Goal: Task Accomplishment & Management: Manage account settings

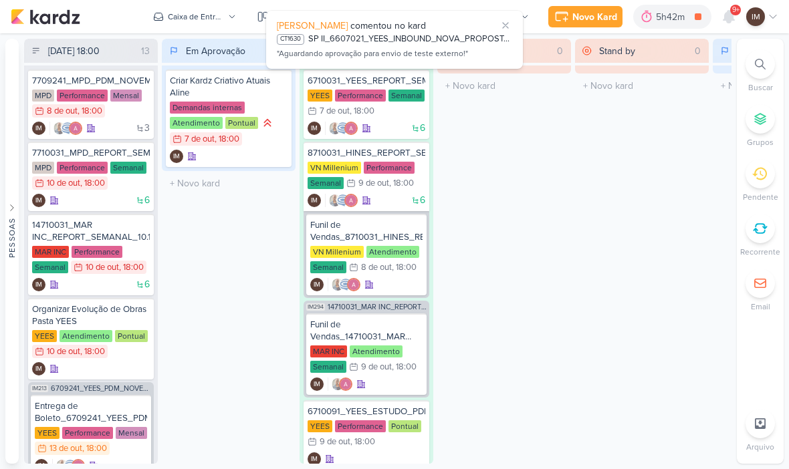
click at [769, 67] on div at bounding box center [760, 63] width 29 height 29
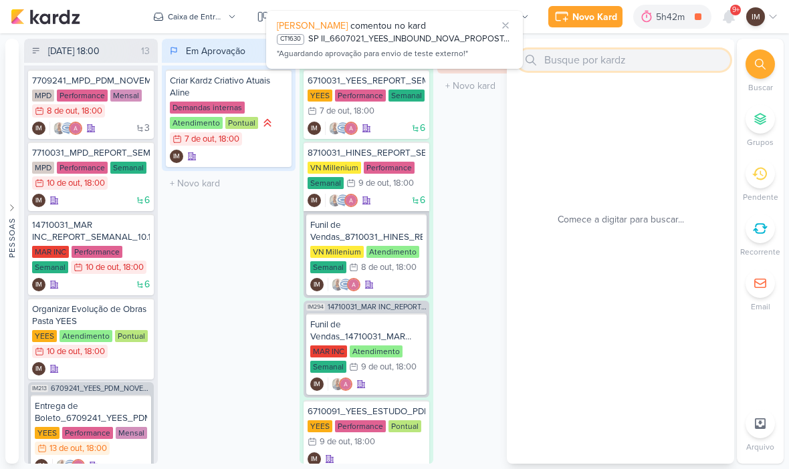
click at [698, 63] on input "text" at bounding box center [624, 59] width 213 height 21
click at [683, 64] on input "text" at bounding box center [624, 59] width 213 height 21
paste input "8708082_HINES_NOVA_PROPOSTA_PARA_REUNIAO"
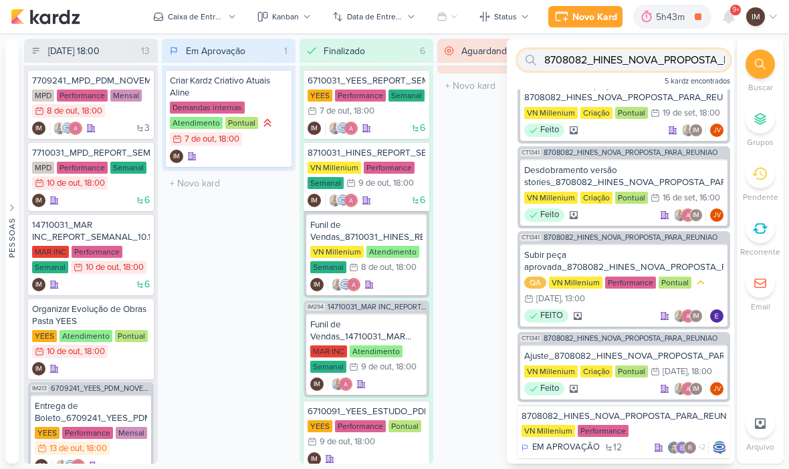
scroll to position [28, 0]
type input "8708082_HINES_NOVA_PROPOSTA_PARA_REUNIAO"
click at [651, 154] on span "8708082_HINES_NOVA_PROPOSTA_PARA_REUNIAO" at bounding box center [631, 152] width 174 height 7
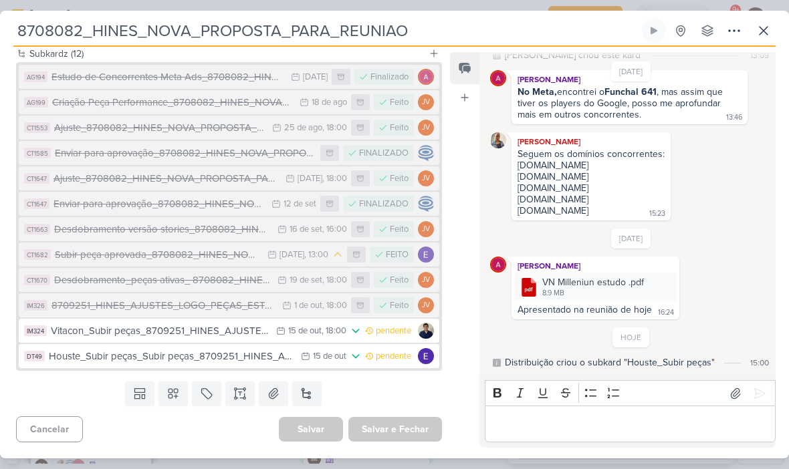
scroll to position [382, 0]
click at [58, 31] on input "8708082_HINES_NOVA_PROPOSTA_PARA_REUNIAO" at bounding box center [326, 31] width 626 height 24
click at [60, 31] on input "8708082_HINES_NOVA_PROPOSTA_PARA_REUNIAO" at bounding box center [326, 31] width 626 height 24
click at [62, 29] on input "8708082_HINES_NOVA_PROPOSTA_PARA_REUNIAO" at bounding box center [326, 31] width 626 height 24
click at [763, 42] on button at bounding box center [764, 31] width 24 height 24
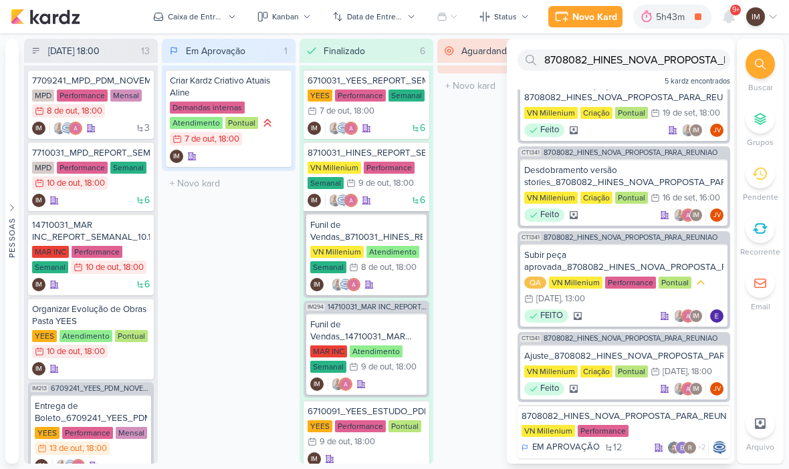
click at [599, 21] on div "Novo Kard" at bounding box center [594, 17] width 45 height 14
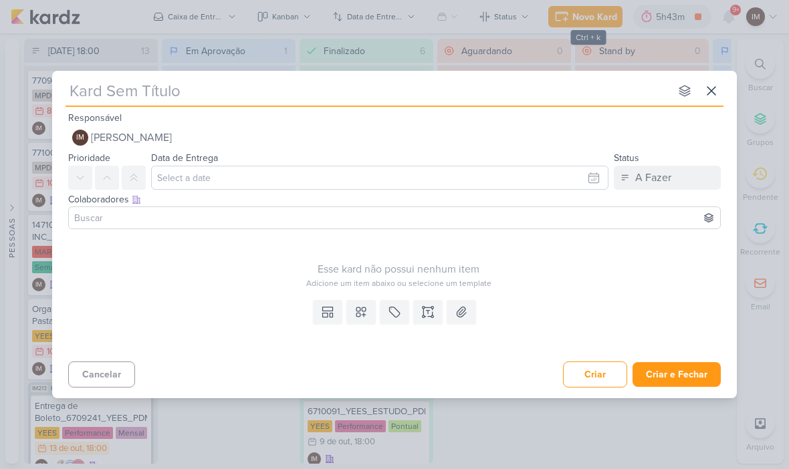
click at [524, 98] on input "text" at bounding box center [368, 91] width 605 height 24
type input "Ajust"
type input "Ajustes"
type input "Ajustes Pe"
type input "Ajustes Peças"
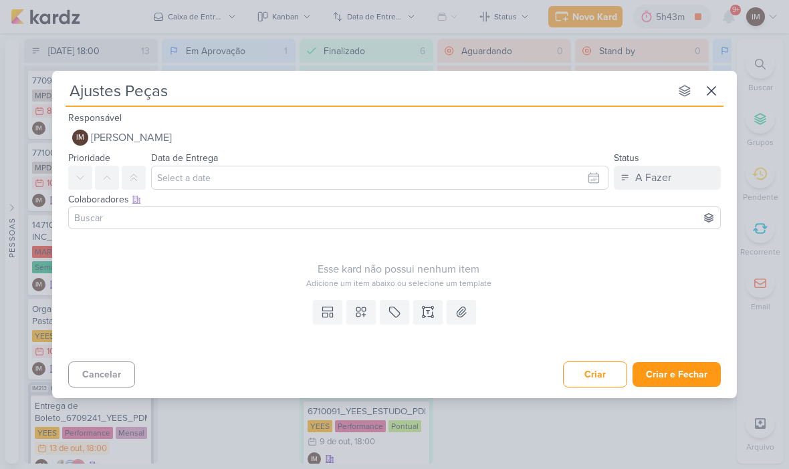
type input "Ajustes Peças"
type input "Ajustes Peças P"
type input "Ajustes Peças Pri"
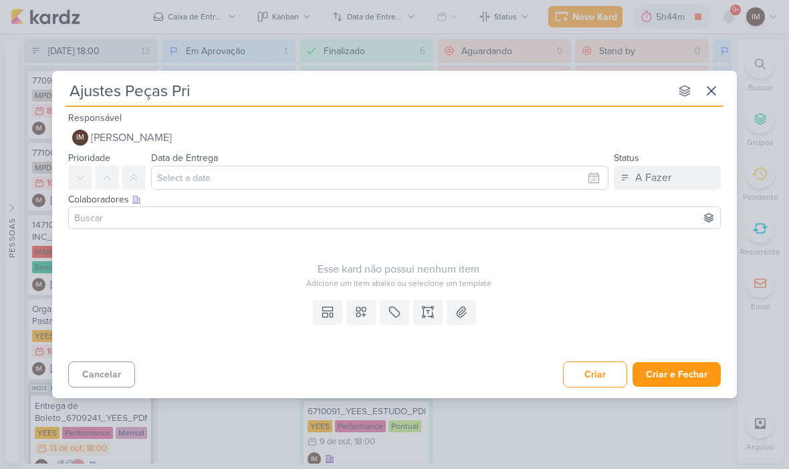
type input "Ajustes Peças Prim"
type input "Ajustes Peças Prime"
type input "Ajustes Peças Prime_"
click at [239, 96] on input "Ajustes Peças Prime_" at bounding box center [368, 91] width 605 height 24
type input "Ajustes Peças Prime_8708082_HINES_NOVA_PROPOSTA_PARA_REUNIAO"
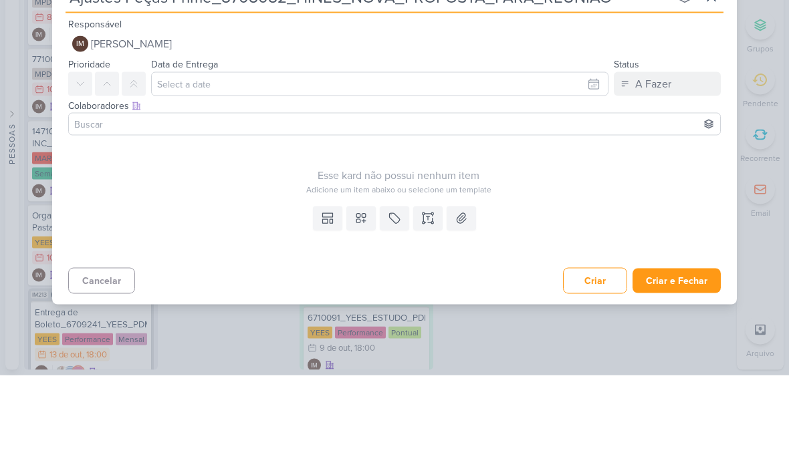
type input "Ajustes Peças Prime_8708082_HINES_NOVA_PROPOSTA_PARA_REUNIAO"
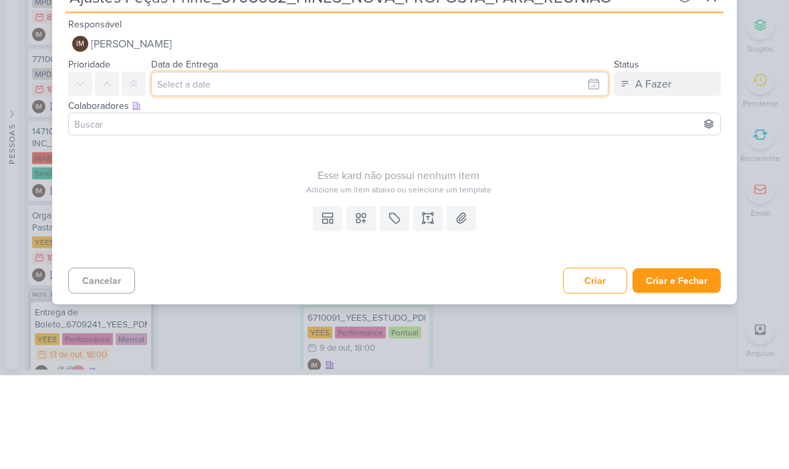
click at [179, 166] on input "text" at bounding box center [379, 178] width 457 height 24
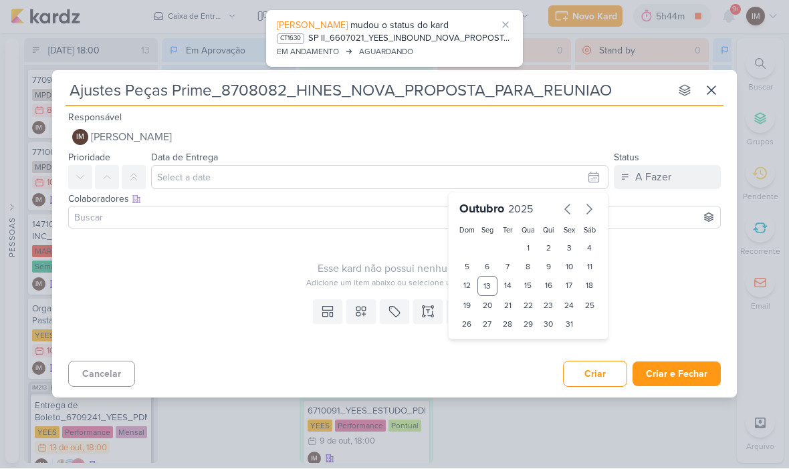
click at [534, 281] on div "15" at bounding box center [528, 287] width 21 height 20
type input "15 de outubro de 2025 às 23:59"
click at [489, 348] on select "00 01 02 03 04 05 06 07 08 09 10 11 12 13 14 15 16 17 18 19 20 21 22 23" at bounding box center [487, 348] width 19 height 16
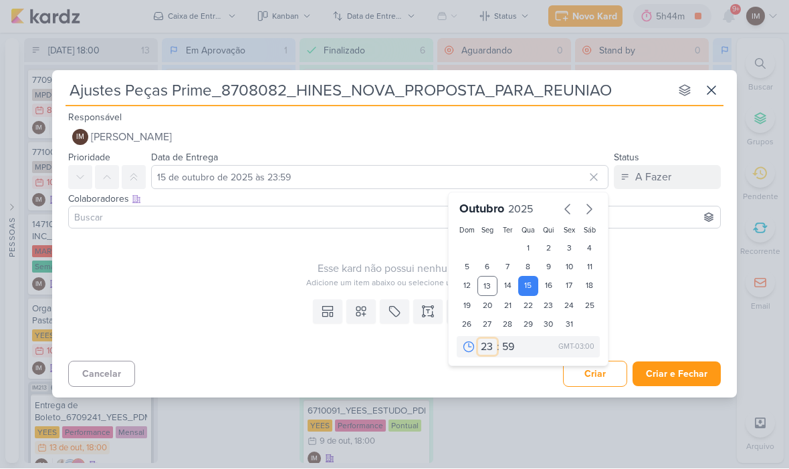
select select "18"
type input "[DATE] 18:59"
click at [505, 346] on select "00 05 10 15 20 25 30 35 40 45 50 55 59" at bounding box center [509, 348] width 19 height 16
select select "0"
click at [548, 286] on div "16" at bounding box center [548, 287] width 21 height 20
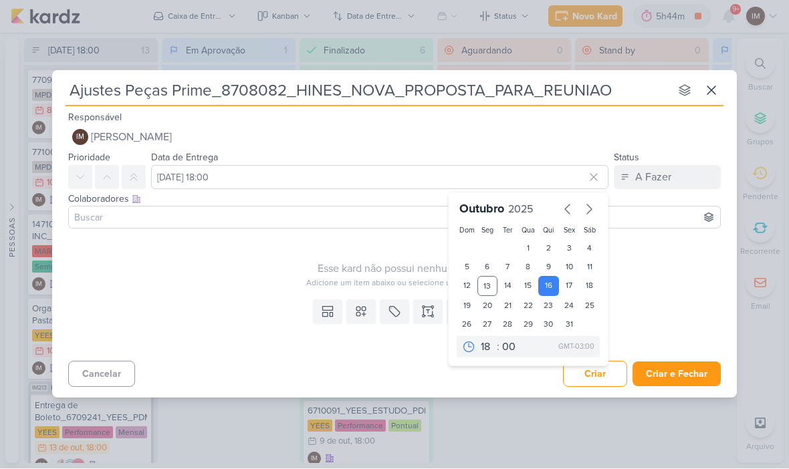
click at [635, 264] on div "Esse kard não possui nenhum item" at bounding box center [398, 269] width 661 height 16
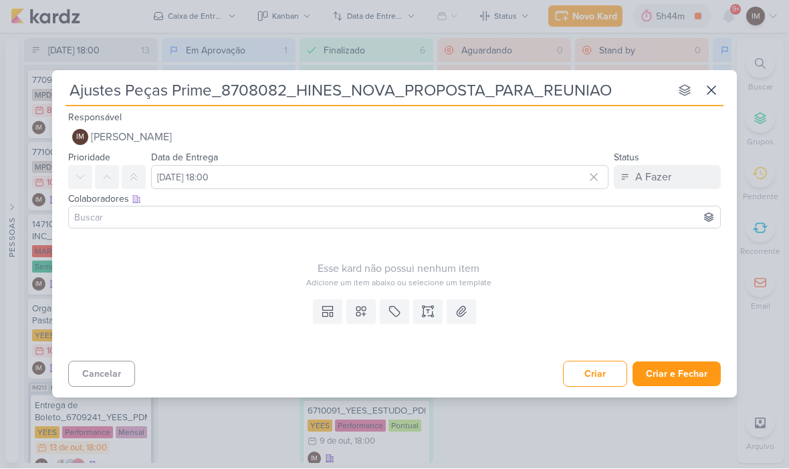
click at [372, 314] on button at bounding box center [360, 312] width 29 height 24
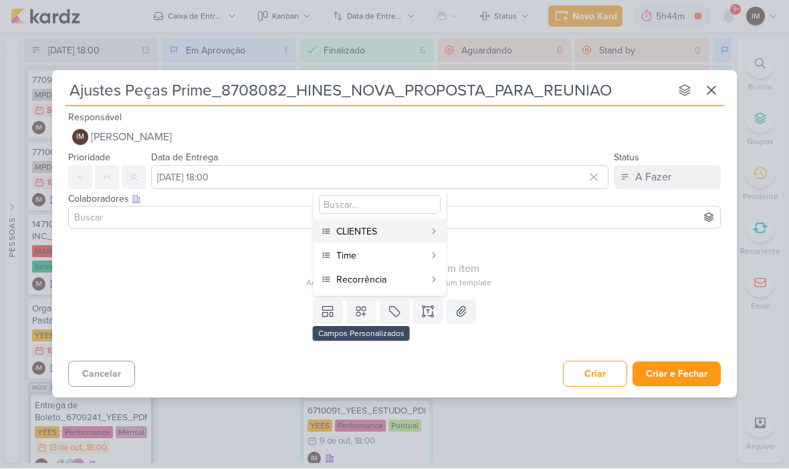
click at [413, 231] on div "CLIENTES" at bounding box center [380, 232] width 88 height 14
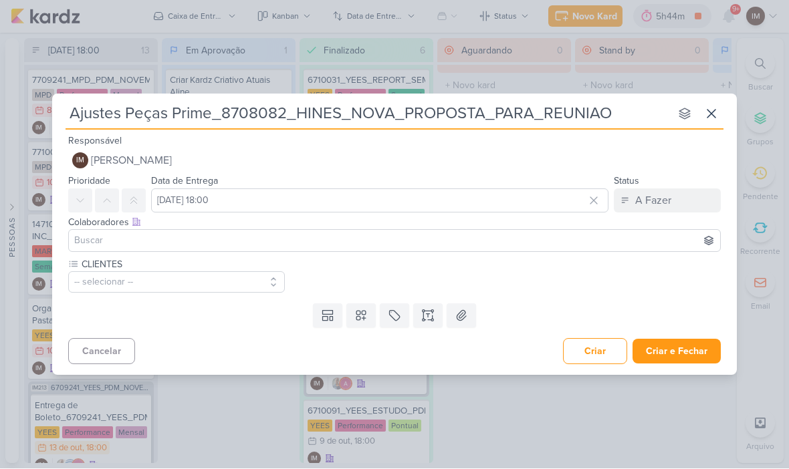
click at [356, 318] on icon at bounding box center [360, 316] width 13 height 13
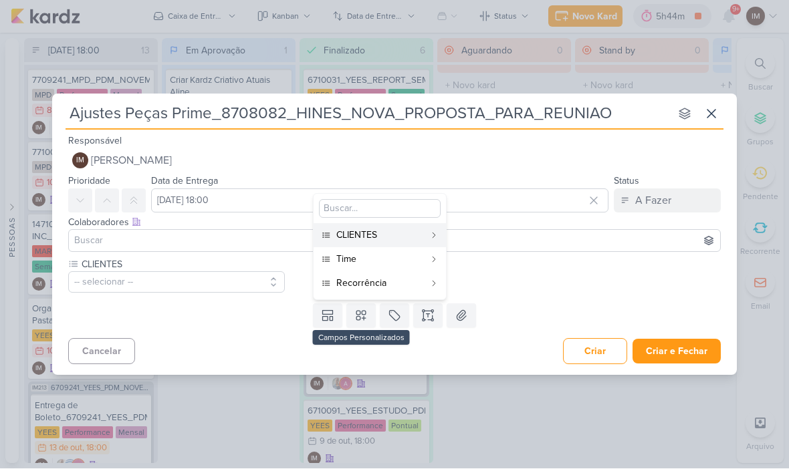
click at [392, 259] on div "Time" at bounding box center [380, 260] width 88 height 14
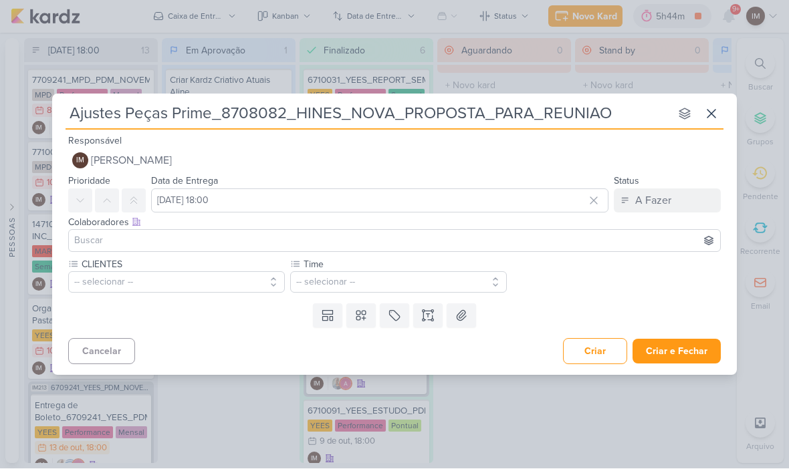
click at [356, 316] on icon at bounding box center [360, 316] width 13 height 13
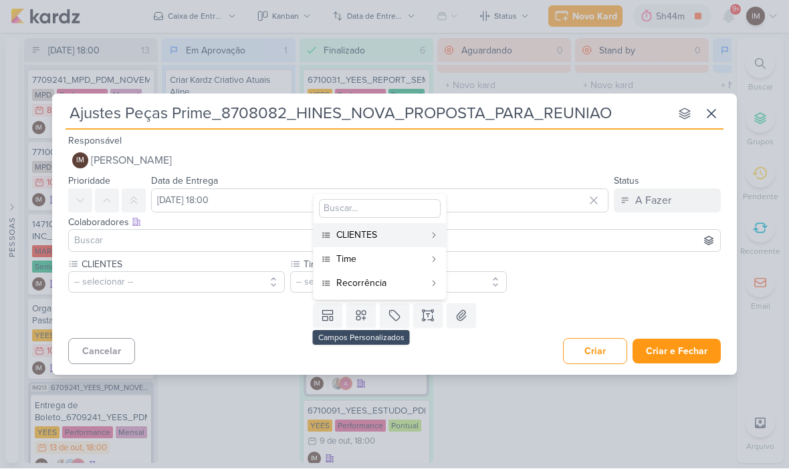
click at [386, 282] on div "Recorrência" at bounding box center [380, 284] width 88 height 14
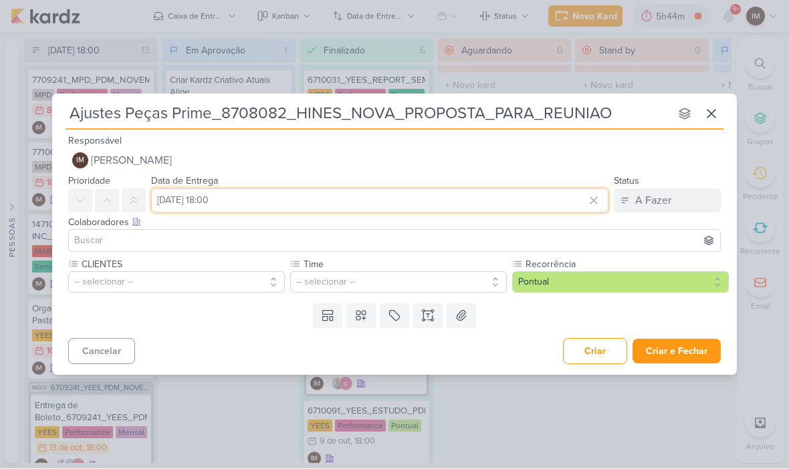
click at [169, 201] on input "[DATE] 18:00" at bounding box center [379, 201] width 457 height 24
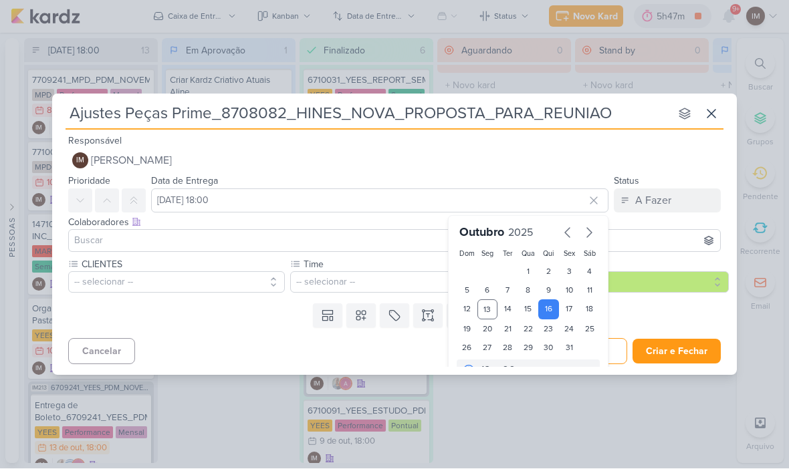
click at [506, 320] on div "21" at bounding box center [508, 329] width 21 height 19
click at [502, 312] on div "14" at bounding box center [508, 310] width 21 height 20
type input "[DATE] 18:00"
click at [505, 304] on div "14" at bounding box center [508, 310] width 21 height 20
click at [284, 332] on div "Templates Campos Personalizados CLIENTES [PERSON_NAME] MPD" at bounding box center [394, 316] width 685 height 35
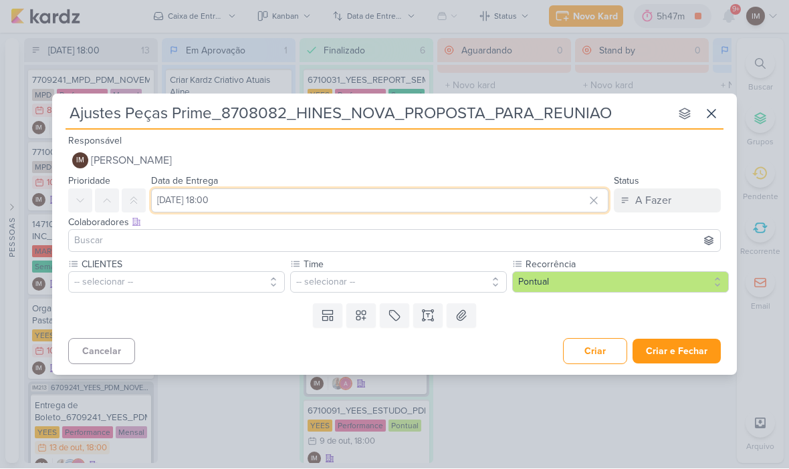
click at [503, 211] on input "[DATE] 18:00" at bounding box center [379, 201] width 457 height 24
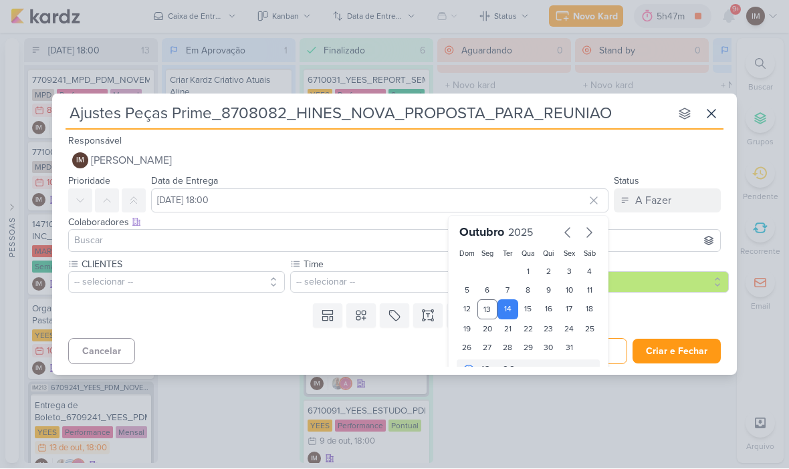
click at [421, 355] on div "Cancelar Criar Criar e Fechar Ctrl + Enter" at bounding box center [394, 351] width 685 height 34
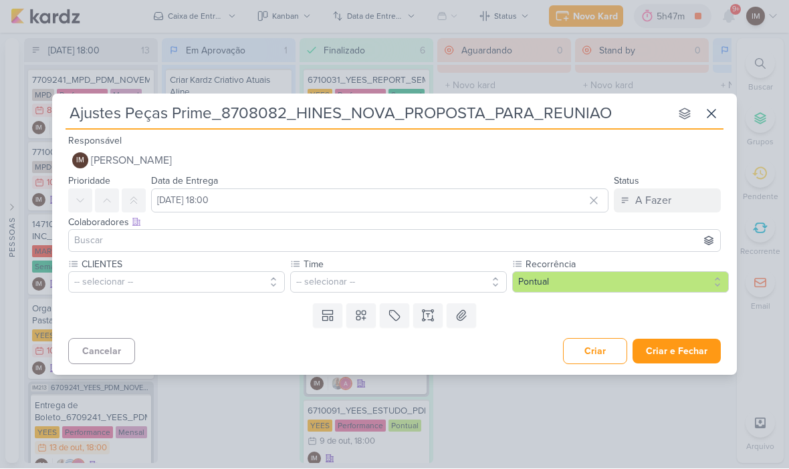
click at [683, 350] on button "Criar e Fechar" at bounding box center [677, 352] width 88 height 25
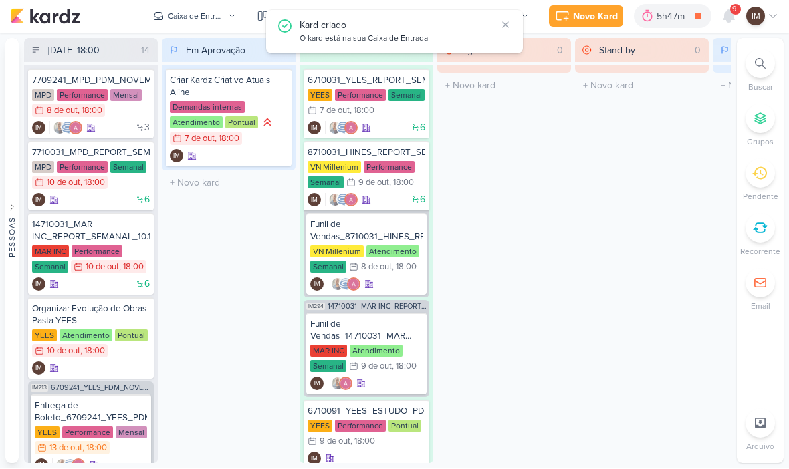
click at [257, 26] on button "Kanban" at bounding box center [284, 16] width 70 height 21
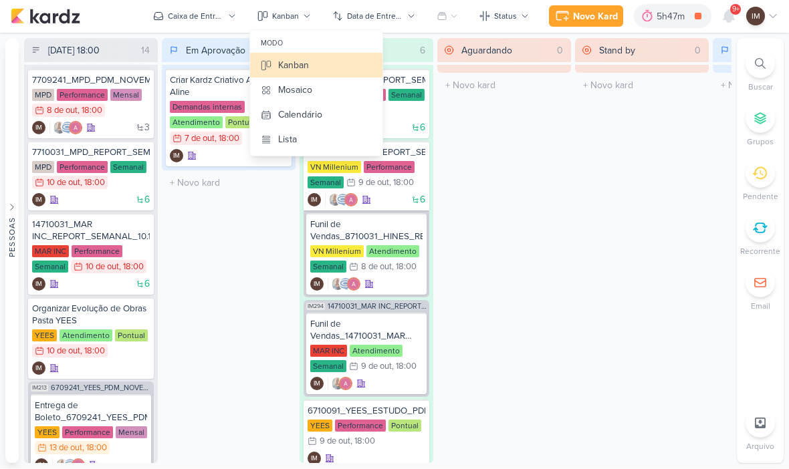
click at [328, 116] on button "Calendário" at bounding box center [316, 115] width 132 height 25
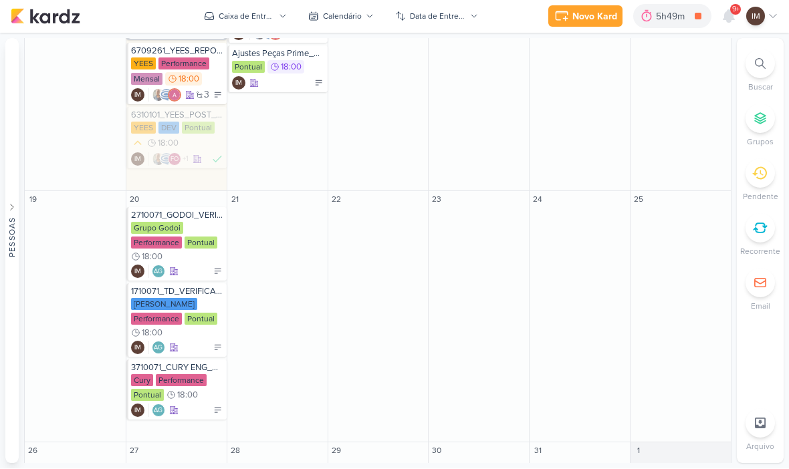
scroll to position [537, 0]
click at [249, 21] on div "Caixa de Entrada" at bounding box center [247, 17] width 56 height 12
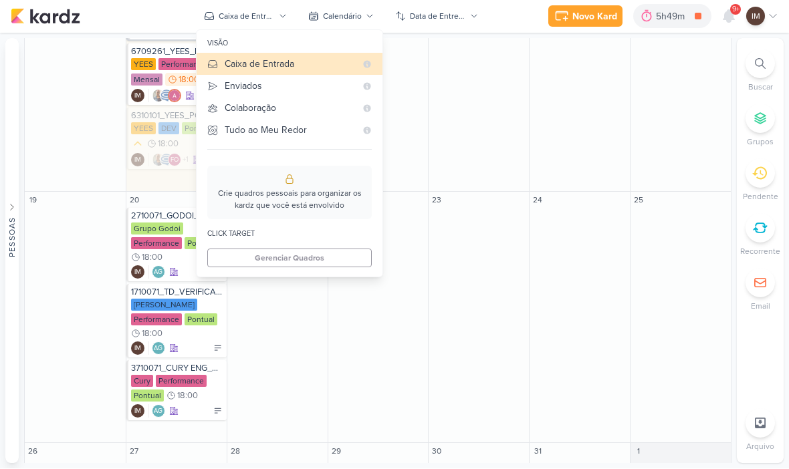
click at [259, 86] on div "Enviados" at bounding box center [290, 87] width 131 height 14
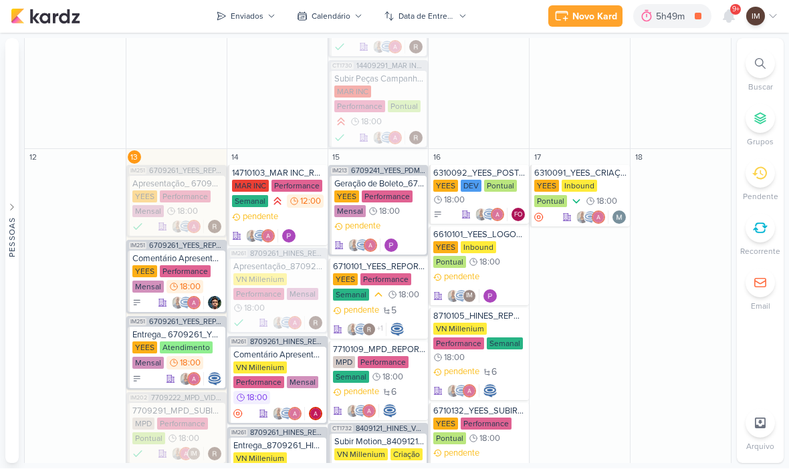
scroll to position [686, 0]
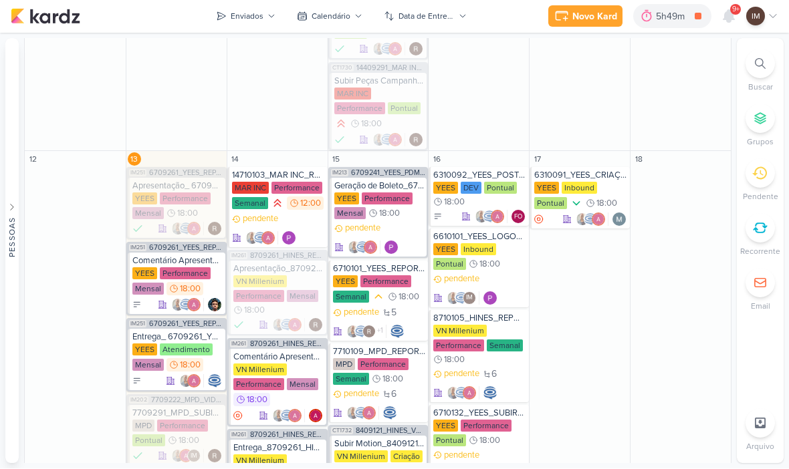
click at [247, 17] on div "Enviados" at bounding box center [247, 17] width 33 height 12
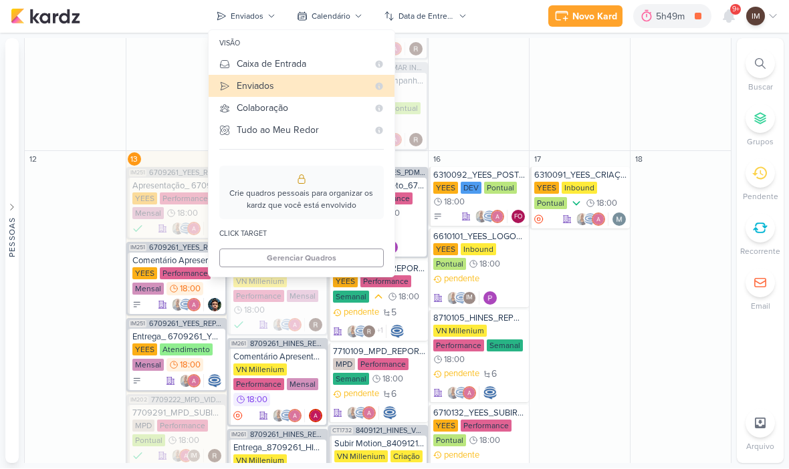
click at [251, 72] on button "Caixa de Entrada" at bounding box center [302, 65] width 186 height 22
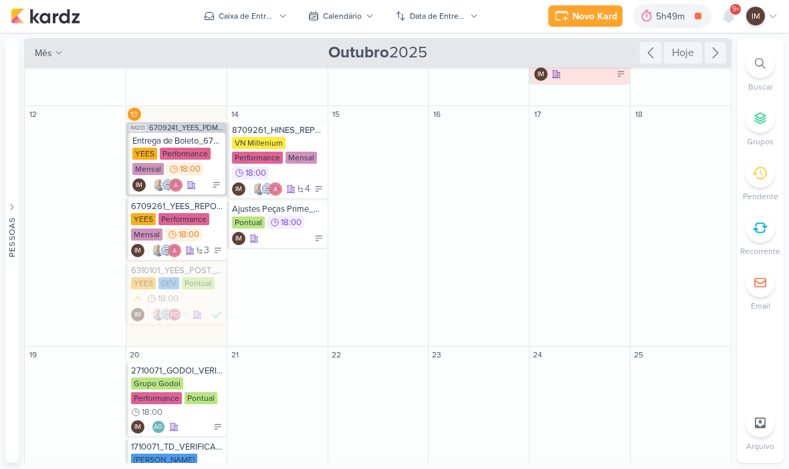
scroll to position [381, 0]
click at [302, 233] on div "IM" at bounding box center [278, 239] width 93 height 13
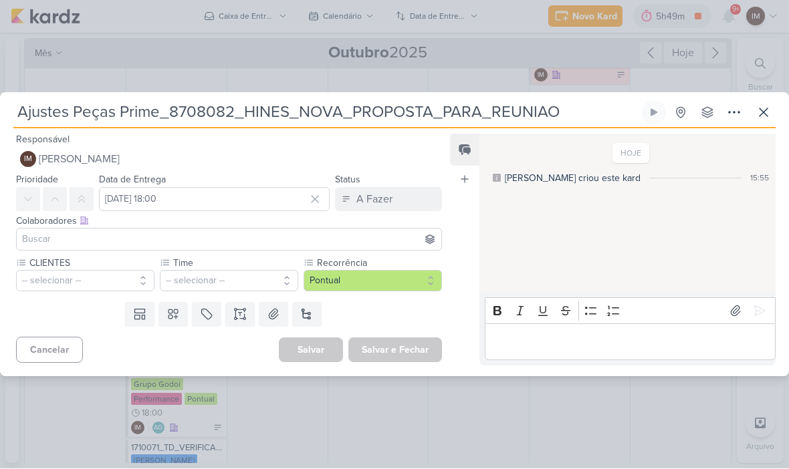
click at [60, 208] on button at bounding box center [55, 200] width 24 height 24
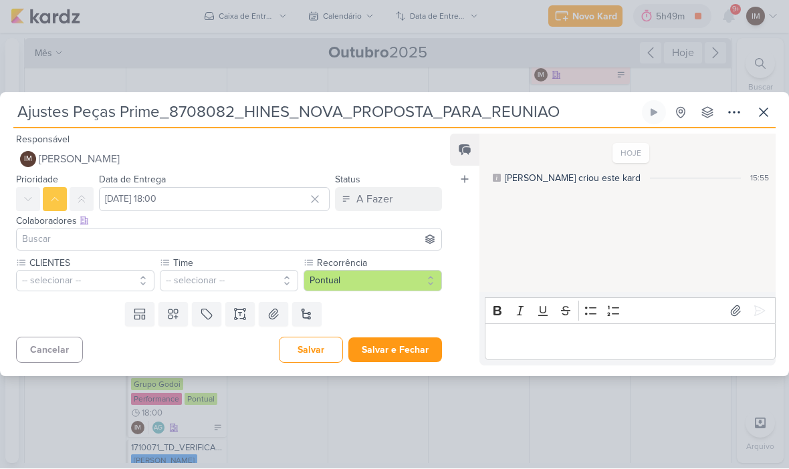
click at [66, 283] on button "-- selecionar --" at bounding box center [85, 281] width 138 height 21
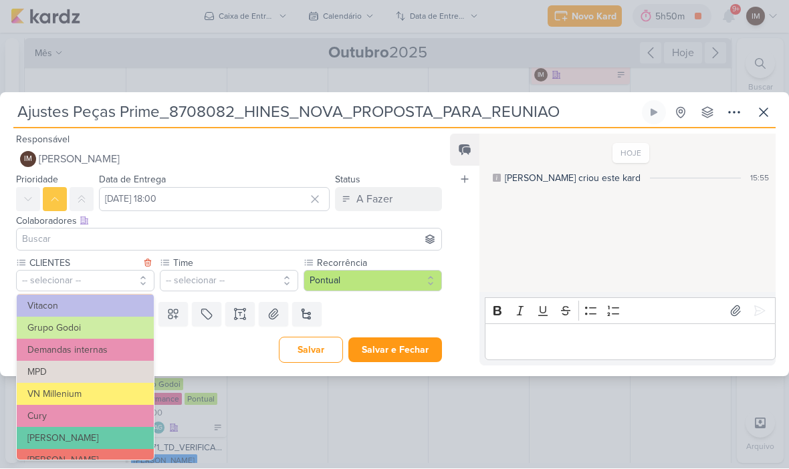
scroll to position [100, 0]
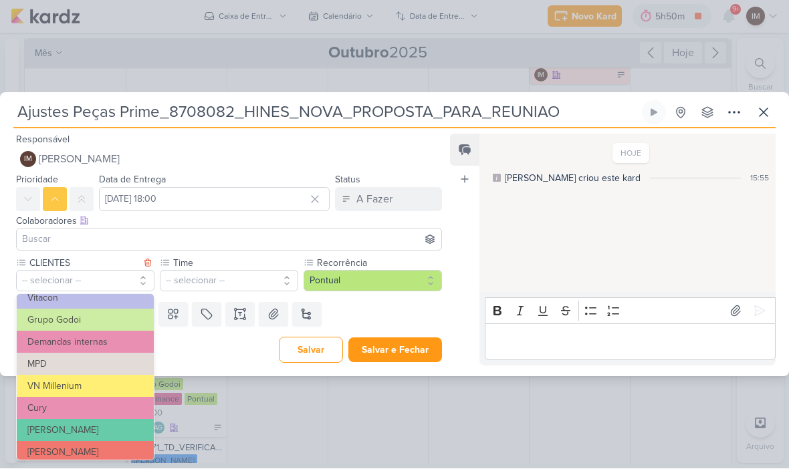
click at [51, 390] on button "VN Millenium" at bounding box center [85, 387] width 137 height 22
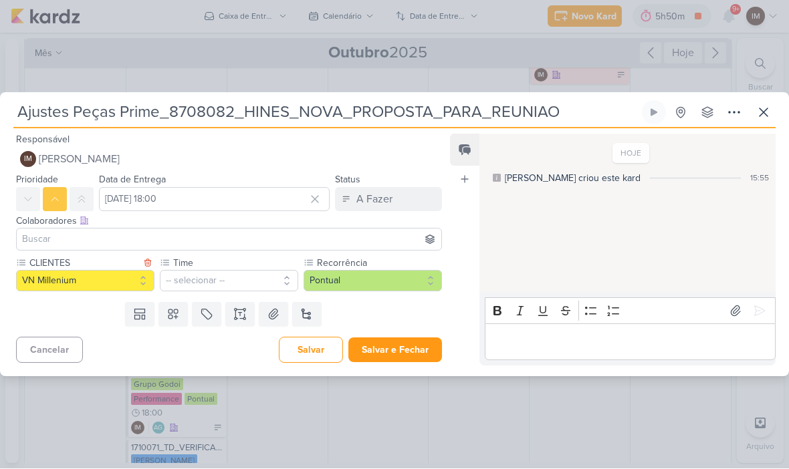
click at [197, 280] on button "-- selecionar --" at bounding box center [229, 281] width 138 height 21
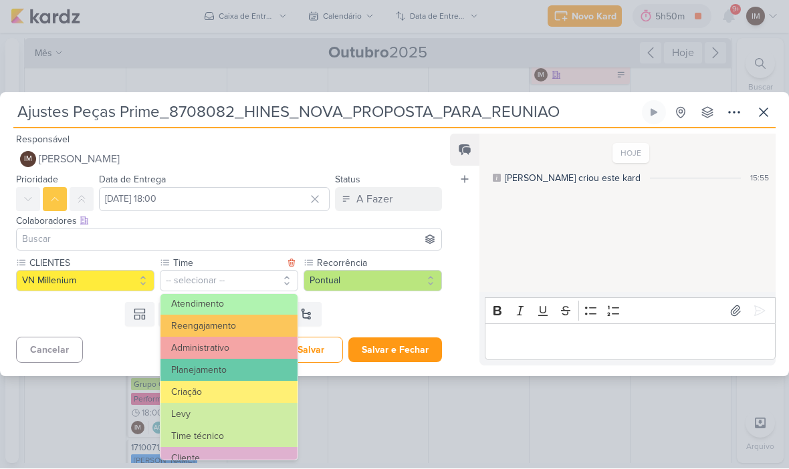
scroll to position [139, 0]
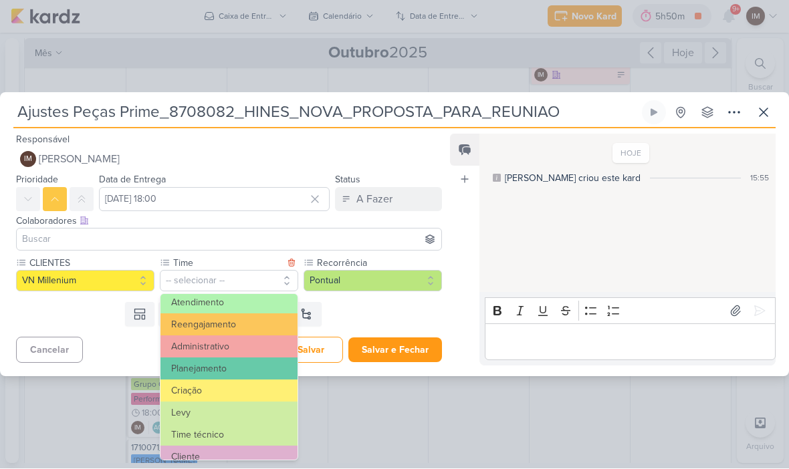
click at [186, 393] on button "Criação" at bounding box center [229, 392] width 137 height 22
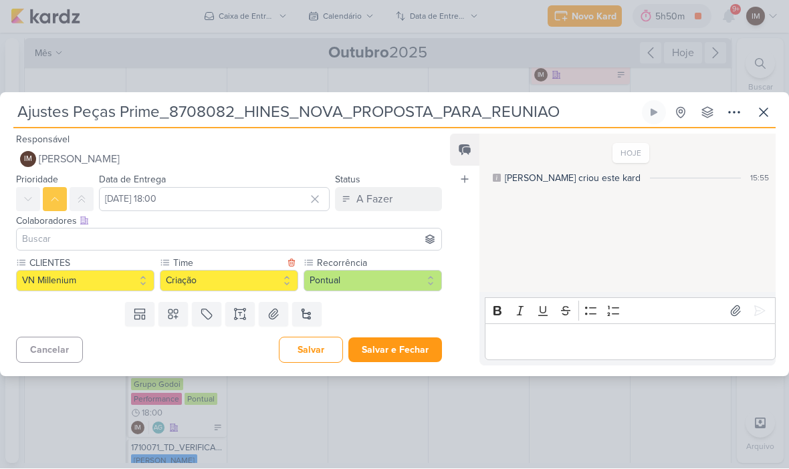
click at [240, 319] on icon at bounding box center [240, 319] width 7 height 0
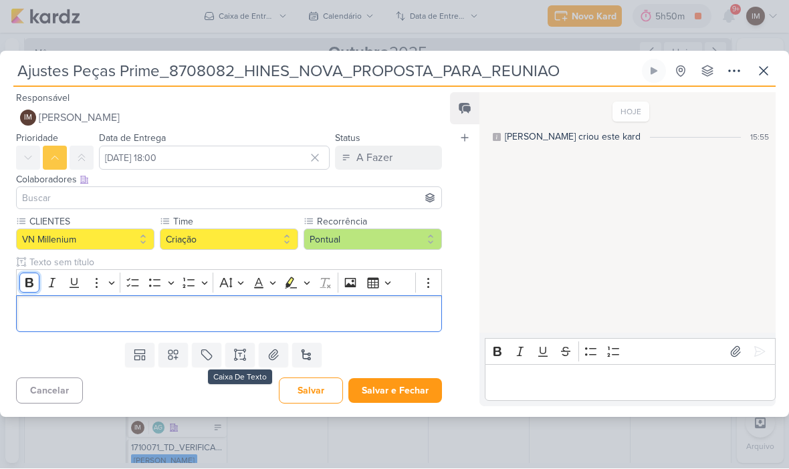
click at [26, 282] on icon "Editor toolbar" at bounding box center [29, 283] width 8 height 9
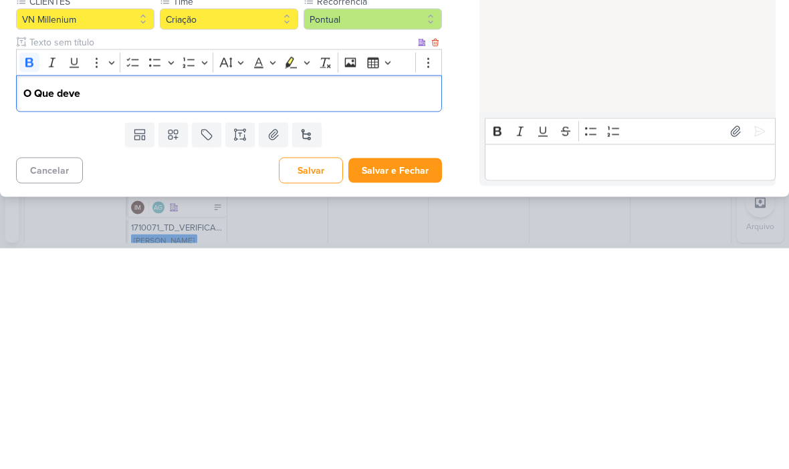
click at [38, 308] on strong "O Que deve" at bounding box center [51, 314] width 57 height 13
click at [58, 308] on strong "O Que deve" at bounding box center [51, 314] width 57 height 13
click at [92, 306] on p "O que deve" at bounding box center [228, 314] width 411 height 16
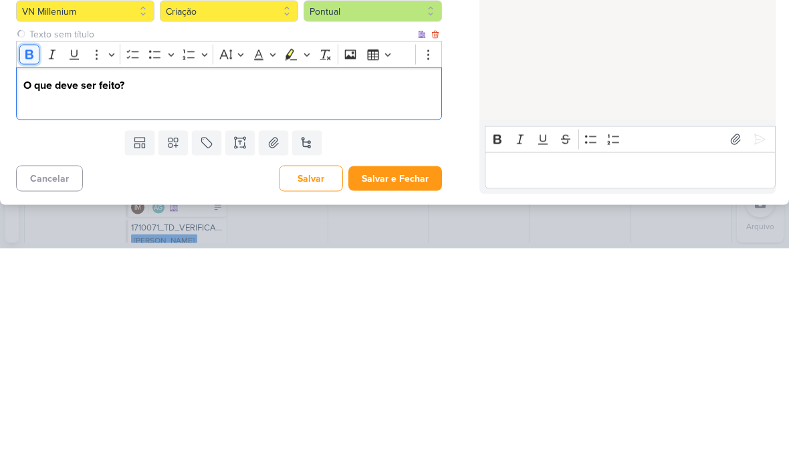
click at [26, 271] on icon "Editor toolbar" at bounding box center [29, 275] width 8 height 9
click at [326, 331] on div "O que deve ser feito? Fazer ajustes na metragem de Prime. A metragem correta é:" at bounding box center [229, 314] width 426 height 53
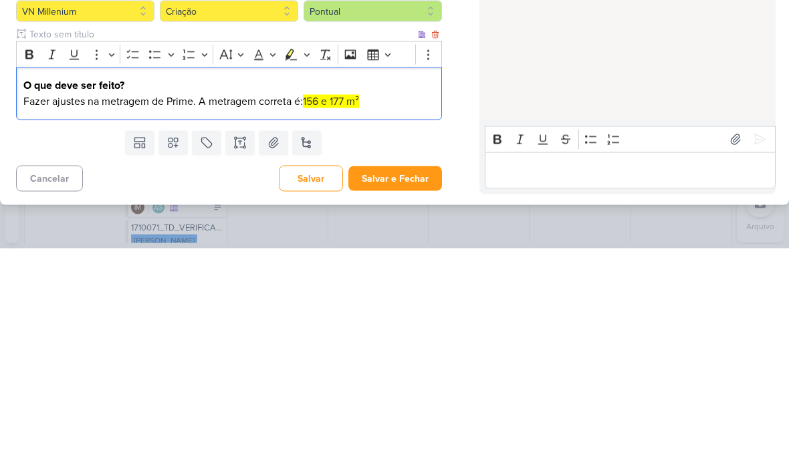
click at [316, 316] on span "156 e 177 m²" at bounding box center [331, 322] width 56 height 13
click at [319, 310] on p "O que deve ser feito?" at bounding box center [228, 306] width 411 height 16
click at [297, 272] on icon "Editor toolbar" at bounding box center [290, 275] width 13 height 13
click at [293, 276] on icon "Editor toolbar" at bounding box center [290, 275] width 13 height 13
click at [307, 276] on icon "Editor toolbar" at bounding box center [307, 275] width 7 height 13
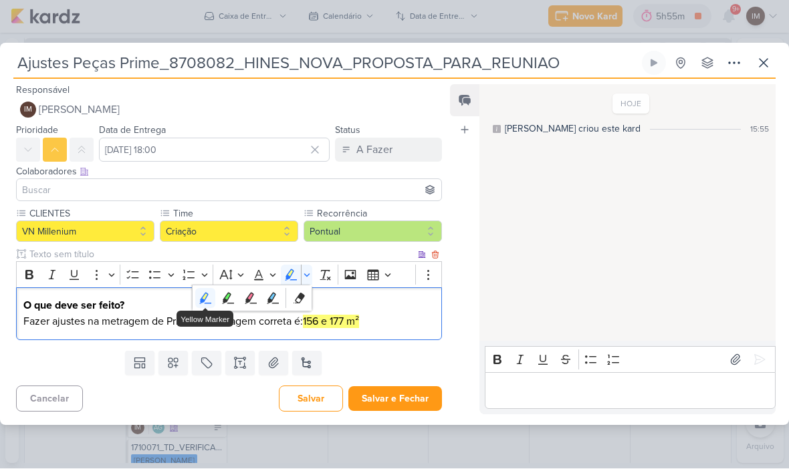
click at [208, 296] on icon "Text highlight toolbar" at bounding box center [205, 299] width 12 height 11
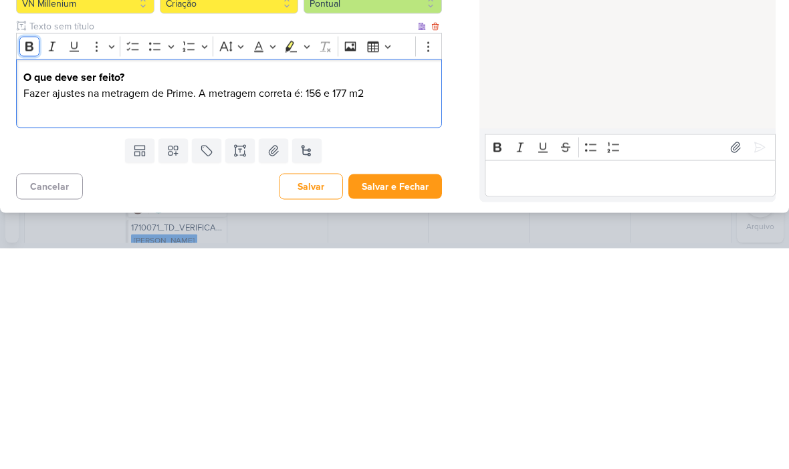
click at [35, 261] on icon "Editor toolbar" at bounding box center [29, 267] width 13 height 13
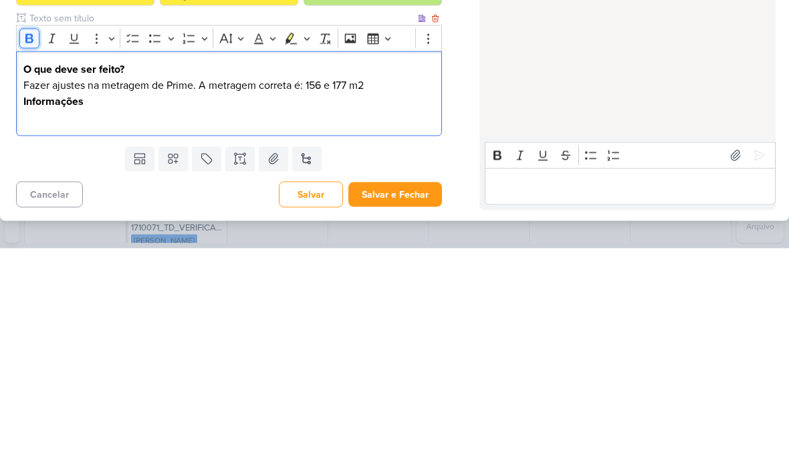
click at [33, 253] on icon "Editor toolbar" at bounding box center [29, 259] width 13 height 13
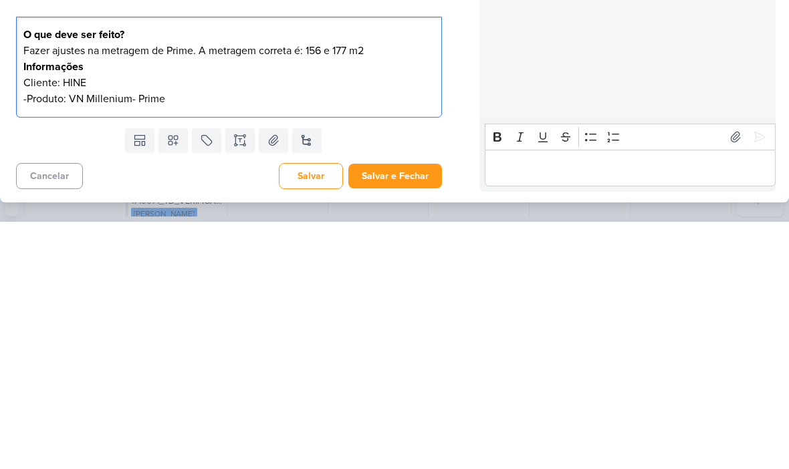
click at [391, 322] on p "Cliente: HINE" at bounding box center [228, 330] width 411 height 16
click at [173, 338] on p "-Produto: VN Millenium- Prime" at bounding box center [228, 346] width 411 height 16
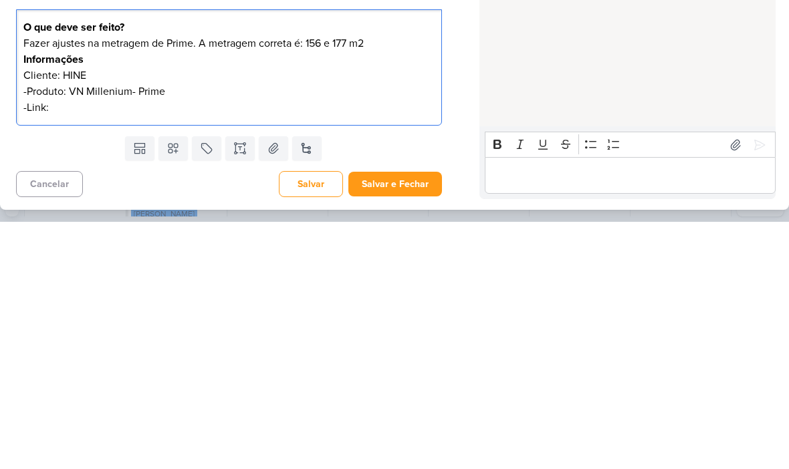
click at [393, 419] on button "Salvar e Fechar" at bounding box center [395, 431] width 94 height 25
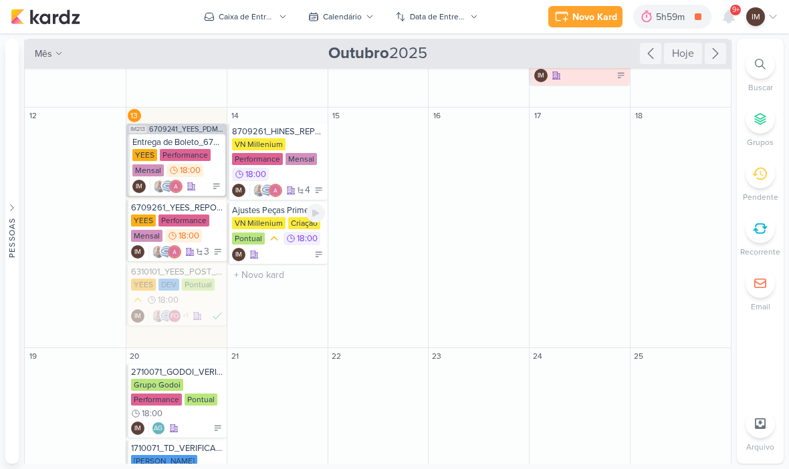
click at [285, 248] on div "IM" at bounding box center [278, 254] width 93 height 13
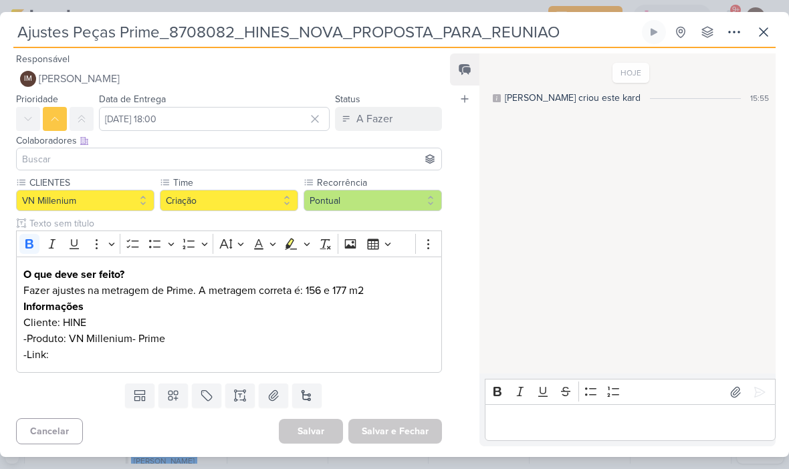
click at [128, 352] on p "-Link:" at bounding box center [228, 355] width 411 height 16
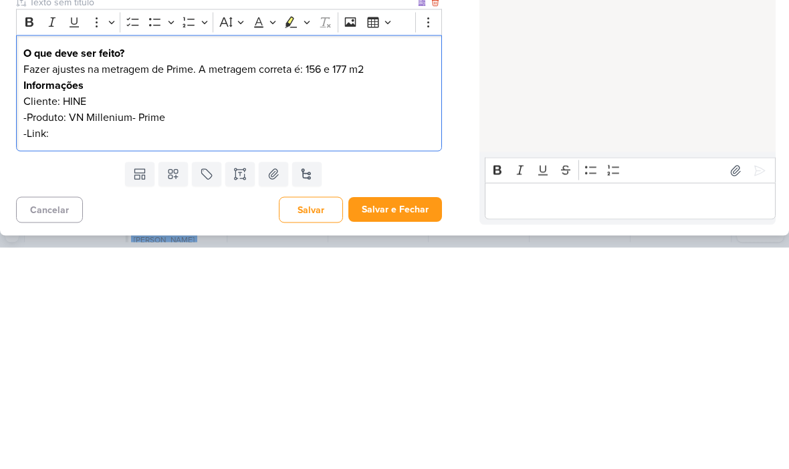
click at [76, 347] on p "-Link:" at bounding box center [228, 355] width 411 height 16
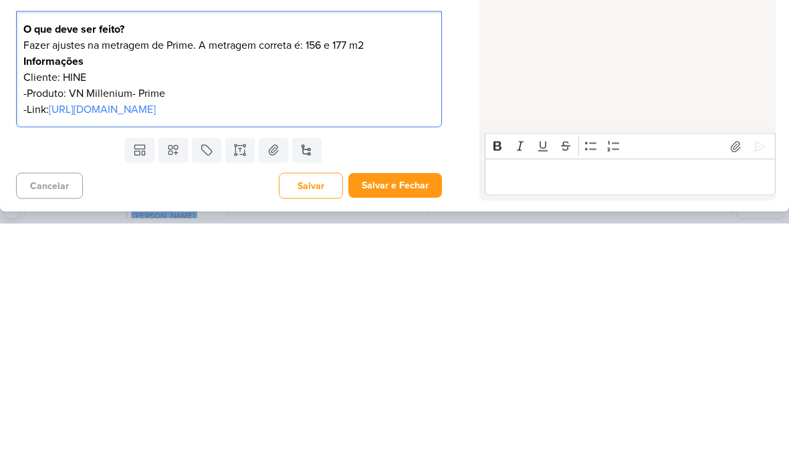
click at [168, 283] on p "Fazer ajustes na metragem de Prime. A metragem correta é: 156 e 177 m2" at bounding box center [228, 291] width 411 height 16
click at [153, 283] on p "Fazer ajustes na metragem de Prime. A metragem correta é: 156 e 177 m2" at bounding box center [228, 291] width 411 height 16
click at [563, 84] on div "HOJE [PERSON_NAME] criou este kard 15:55" at bounding box center [627, 214] width 295 height 319
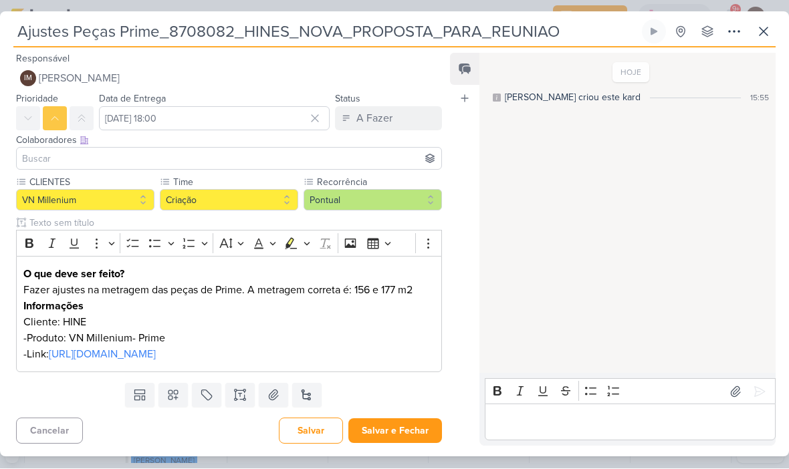
click at [270, 56] on div "Responsável IM [PERSON_NAME] Nenhum contato encontrado create new contact Novo …" at bounding box center [223, 71] width 447 height 40
click at [736, 34] on icon at bounding box center [734, 32] width 16 height 16
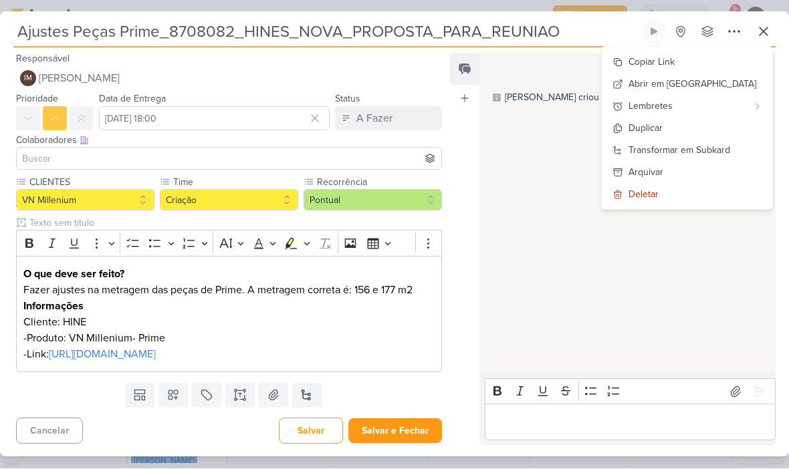
click at [716, 149] on div "Transformar em Subkard" at bounding box center [680, 151] width 102 height 14
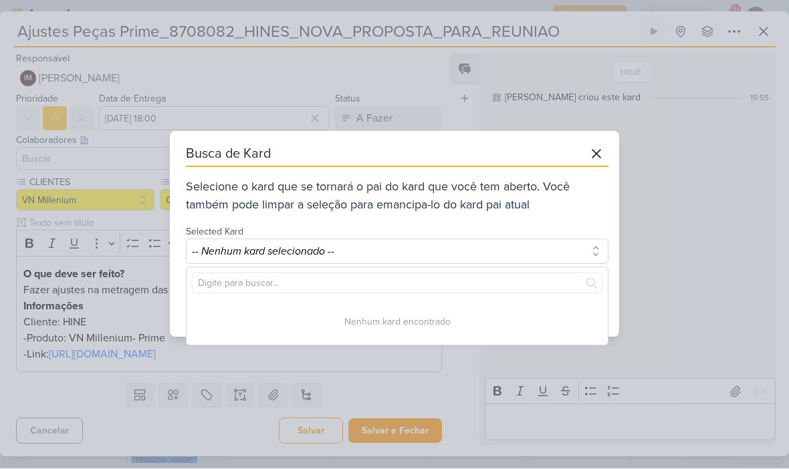
click at [607, 143] on button at bounding box center [597, 154] width 24 height 24
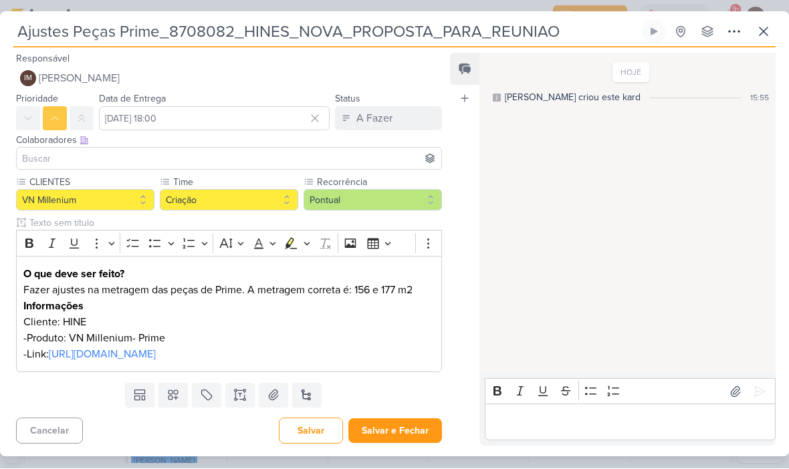
click at [194, 41] on input "Ajustes Peças Prime_8708082_HINES_NOVA_PROPOSTA_PARA_REUNIAO" at bounding box center [326, 32] width 626 height 24
click at [198, 33] on input "Ajustes Peças Prime_8708082_HINES_NOVA_PROPOSTA_PARA_REUNIAO" at bounding box center [326, 32] width 626 height 24
click at [202, 30] on input "Ajustes Peças Prime_8708082_HINES_NOVA_PROPOSTA_PARA_REUNIAO" at bounding box center [326, 32] width 626 height 24
click at [218, 29] on input "Ajustes Peças Prime_8708082_HINES_NOVA_PROPOSTA_PARA_REUNIAO" at bounding box center [326, 32] width 626 height 24
click at [738, 39] on button at bounding box center [734, 32] width 24 height 24
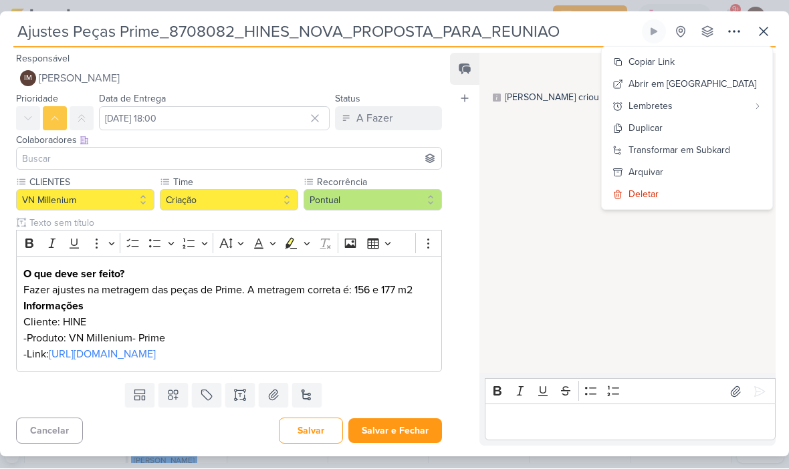
click at [722, 152] on div "Transformar em Subkard" at bounding box center [680, 151] width 102 height 14
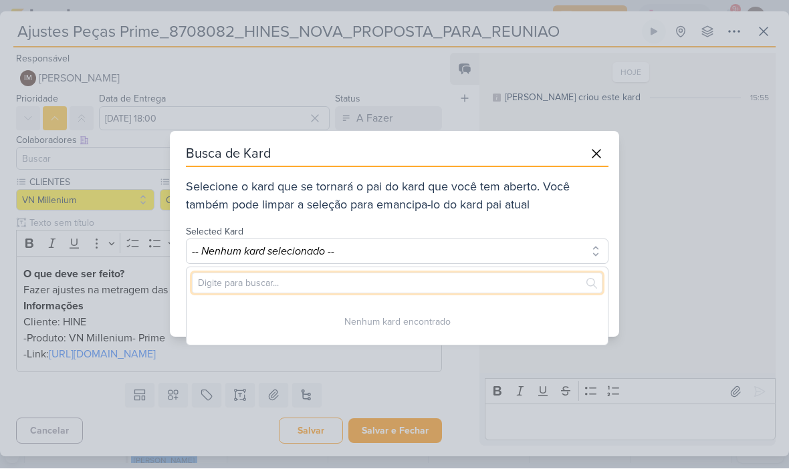
click at [519, 282] on input "text" at bounding box center [397, 284] width 411 height 21
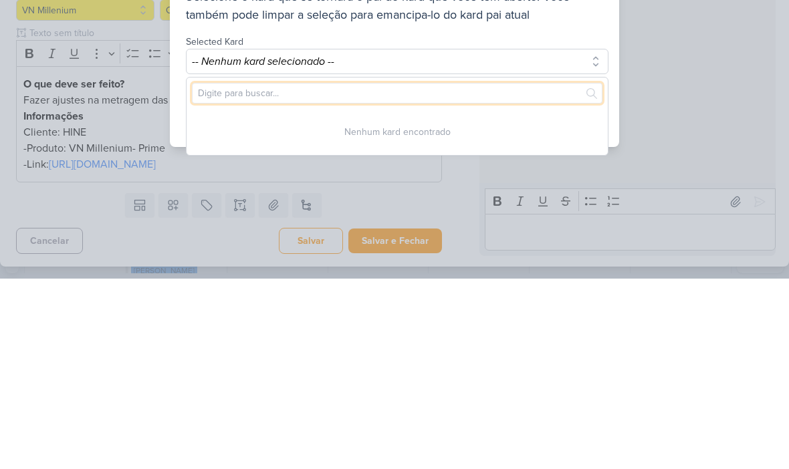
click at [203, 274] on input "text" at bounding box center [397, 284] width 411 height 21
paste input "8708082"
type input "8708082"
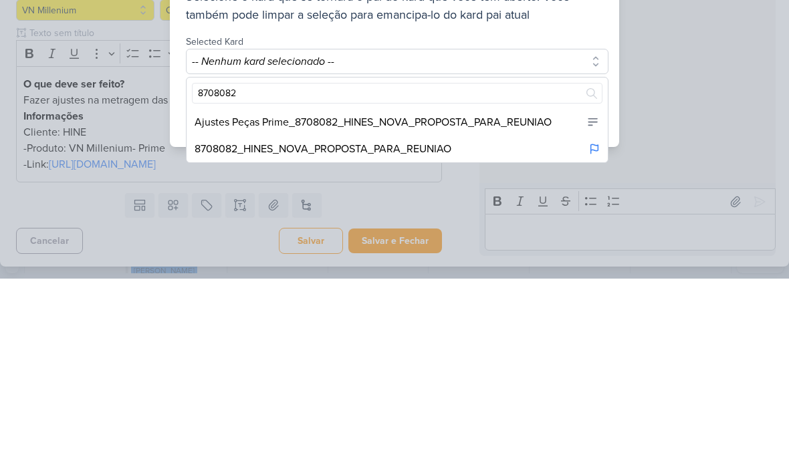
click at [528, 326] on div "8708082_HINES_NOVA_PROPOSTA_PARA_REUNIAO" at bounding box center [397, 339] width 421 height 27
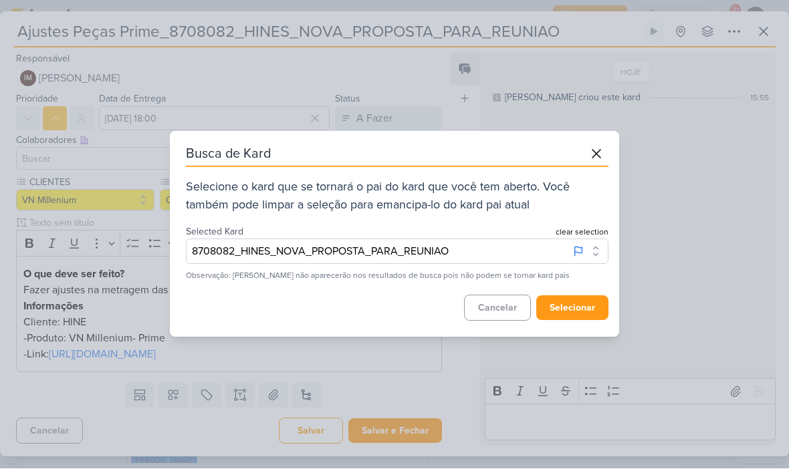
click at [577, 308] on button "selecionar" at bounding box center [572, 308] width 72 height 25
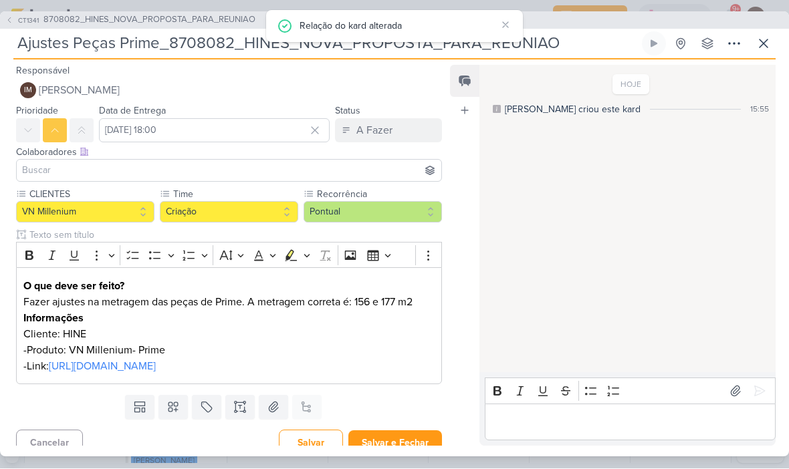
scroll to position [0, 0]
click at [66, 87] on span "[PERSON_NAME]" at bounding box center [79, 91] width 81 height 16
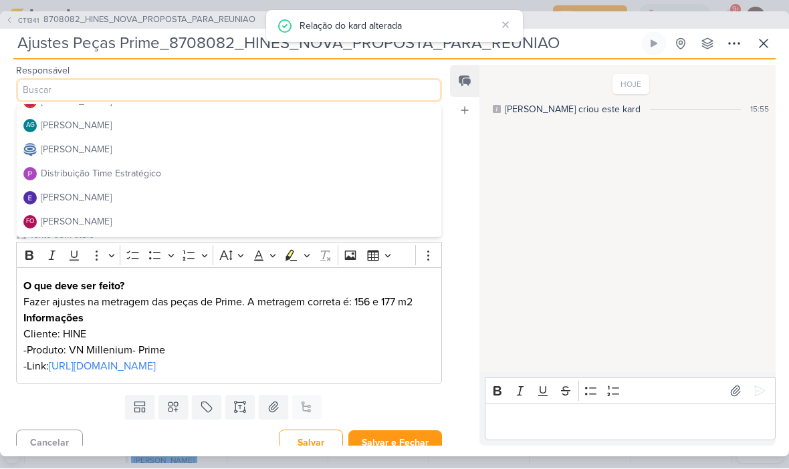
scroll to position [43, 0]
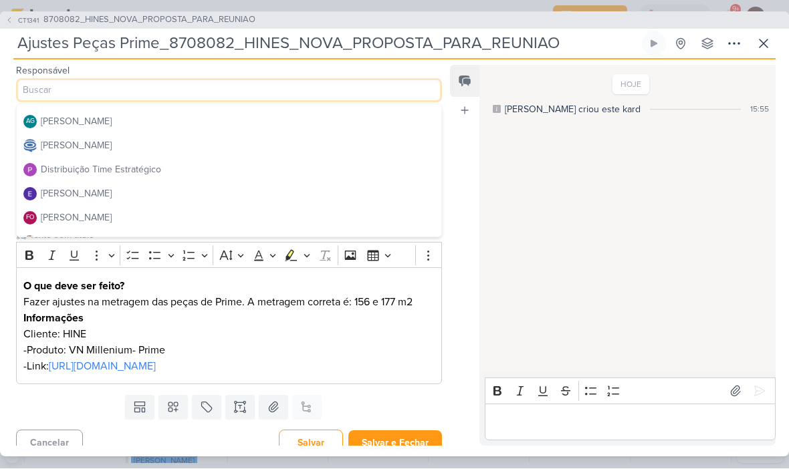
click at [62, 171] on div "Distribuição Time Estratégico" at bounding box center [101, 170] width 120 height 14
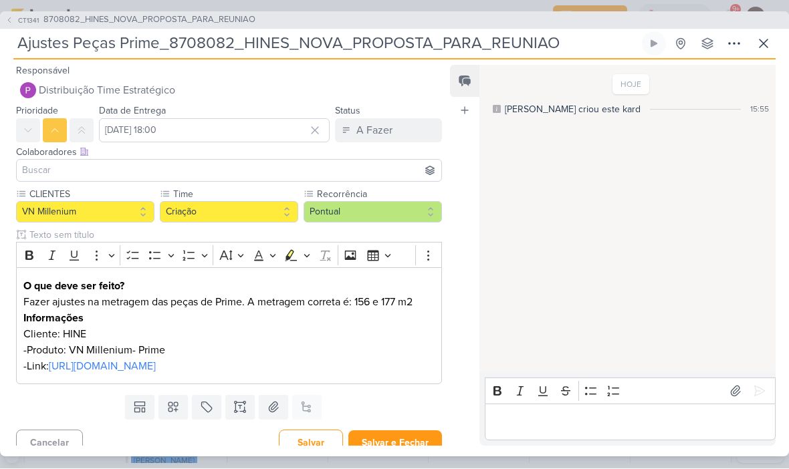
click at [37, 165] on input at bounding box center [228, 171] width 419 height 16
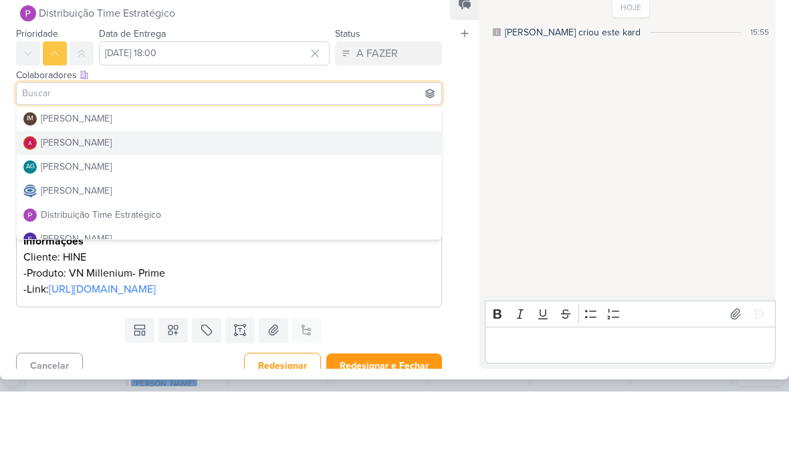
click at [49, 213] on div "[PERSON_NAME]" at bounding box center [76, 220] width 71 height 14
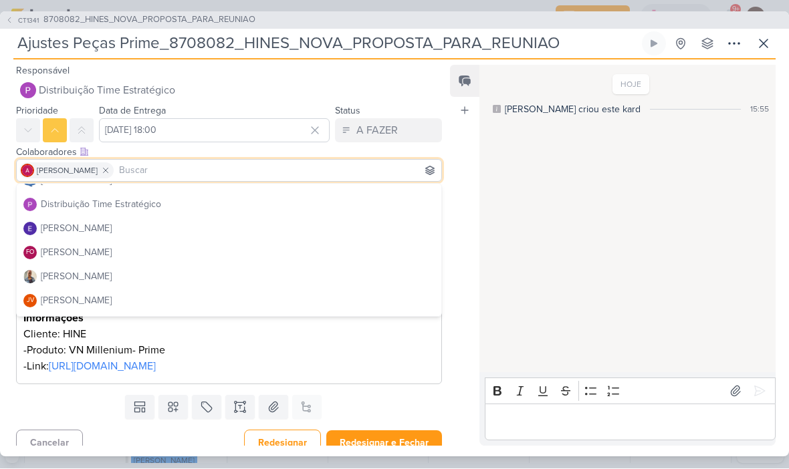
scroll to position [104, 0]
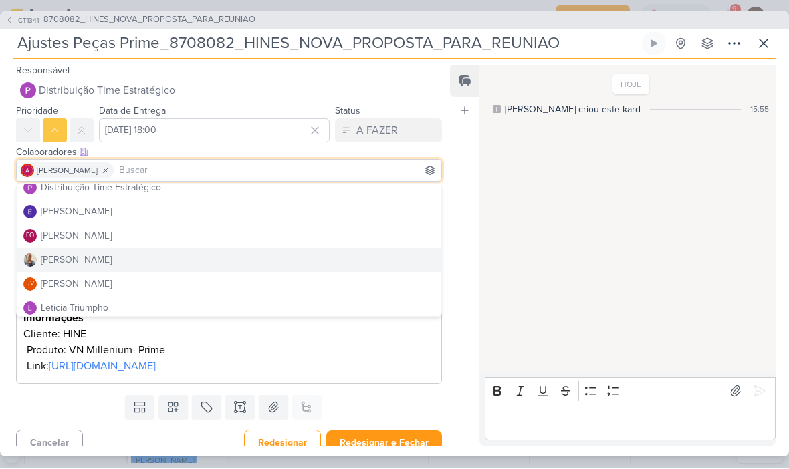
click at [40, 258] on div "[PERSON_NAME]" at bounding box center [67, 260] width 88 height 14
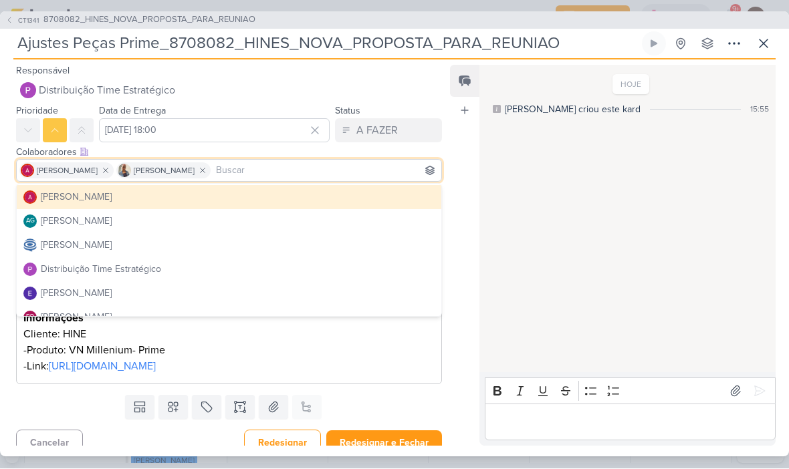
scroll to position [20, 0]
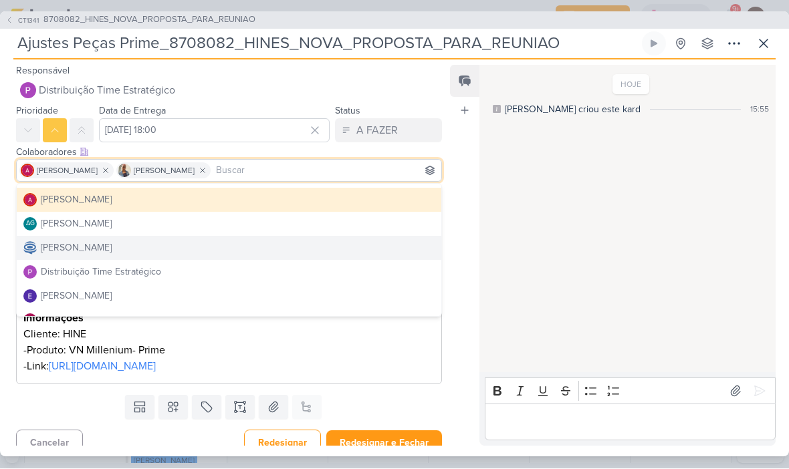
click at [41, 247] on div "[PERSON_NAME]" at bounding box center [76, 248] width 71 height 14
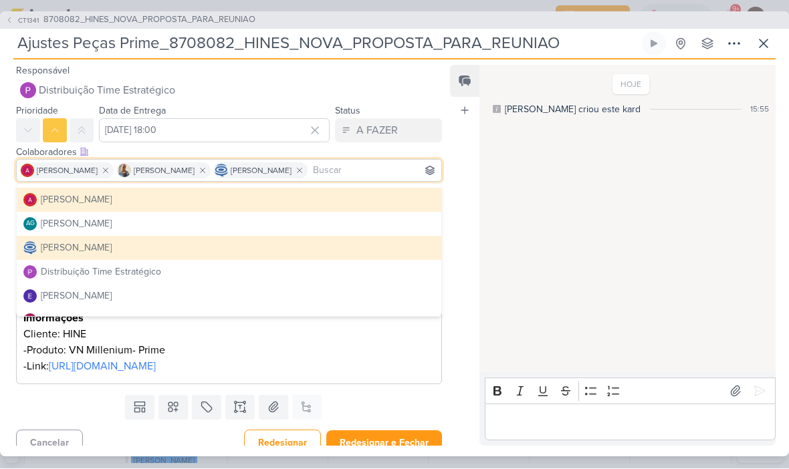
click at [700, 251] on div "HOJE [PERSON_NAME] criou este kard 15:55" at bounding box center [627, 220] width 295 height 307
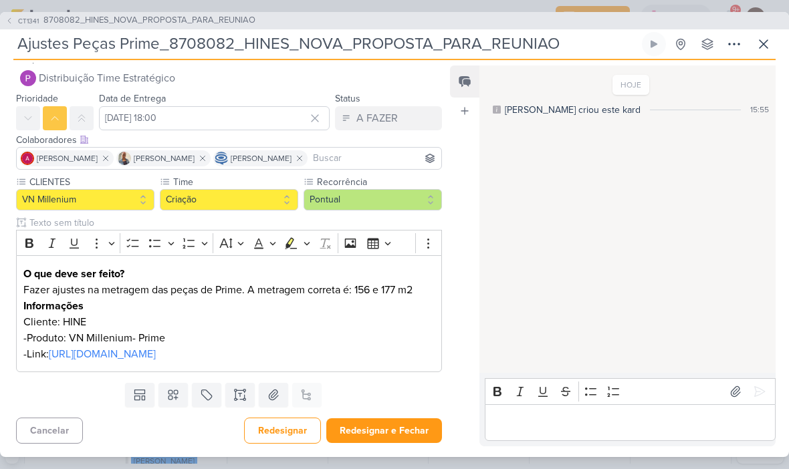
scroll to position [45, 0]
click at [403, 427] on button "Redesignar e Fechar" at bounding box center [384, 431] width 116 height 25
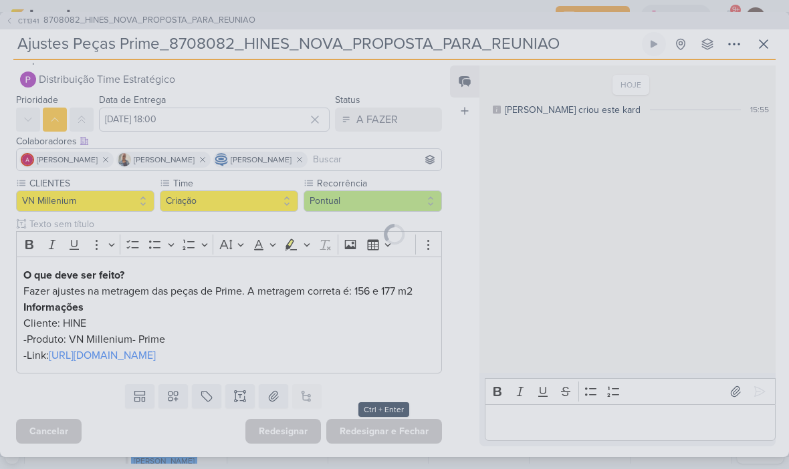
scroll to position [43, 0]
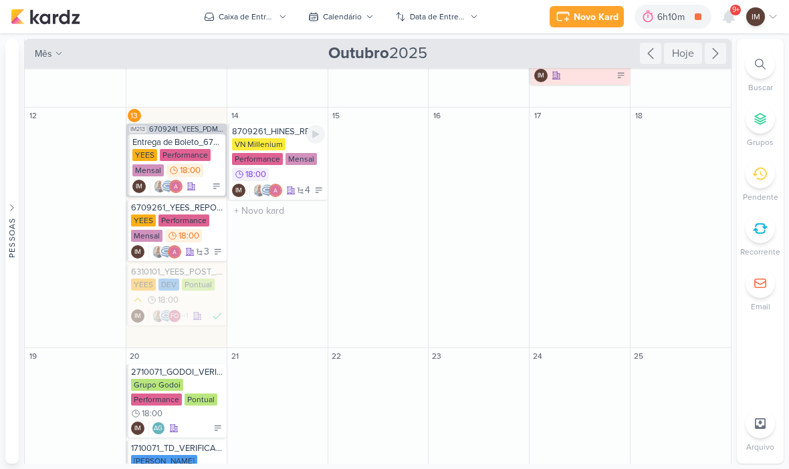
click at [299, 138] on div "VN Millenium Performance Mensal 18:00" at bounding box center [278, 160] width 93 height 44
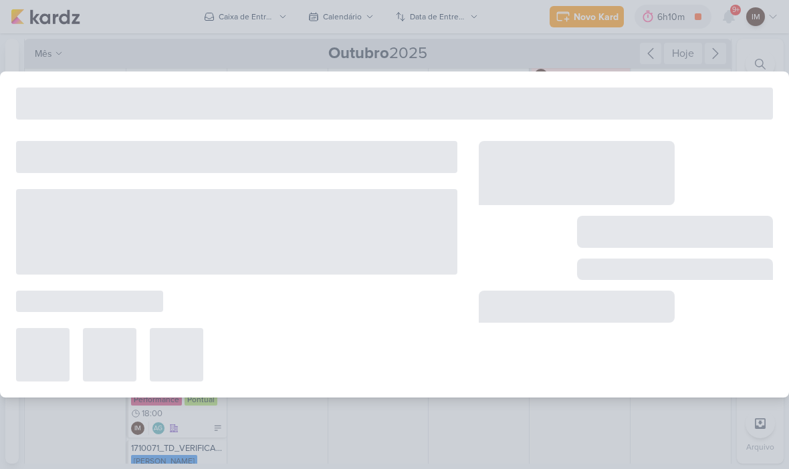
type input "8709261_HINES_REPORT_MENSAL_SETEMBRO"
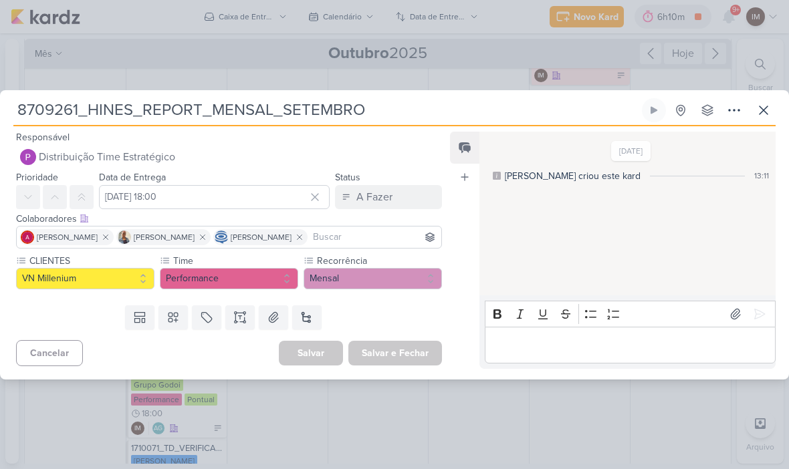
scroll to position [0, 0]
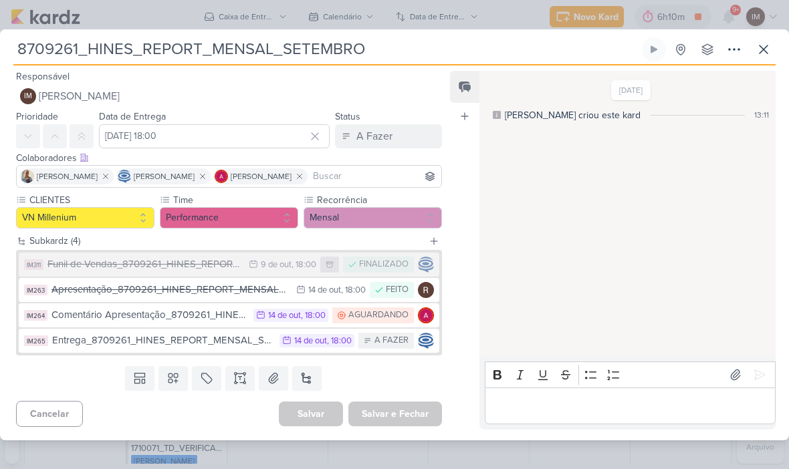
click at [766, 45] on icon at bounding box center [764, 49] width 16 height 16
